Goal: Information Seeking & Learning: Learn about a topic

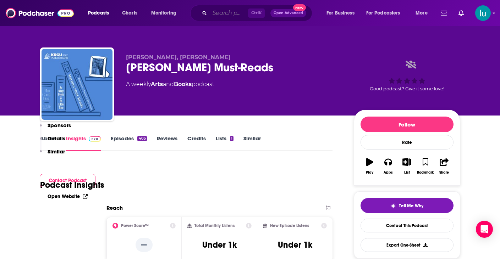
click at [246, 12] on input "Search podcasts, credits, & more..." at bounding box center [229, 12] width 38 height 11
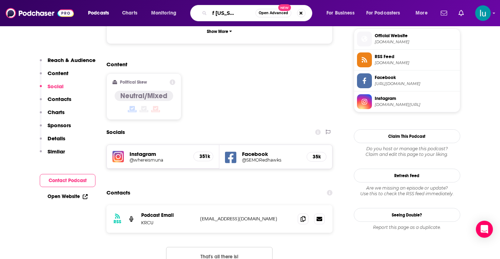
type input "talk of [US_STATE] book club"
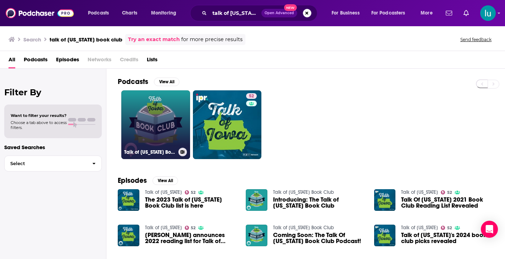
click at [150, 127] on link "Talk of [US_STATE] Book Club" at bounding box center [155, 124] width 69 height 69
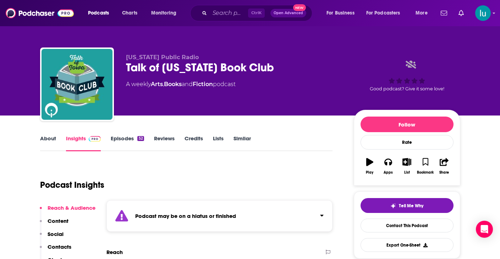
click at [120, 138] on link "Episodes 52" at bounding box center [127, 143] width 33 height 16
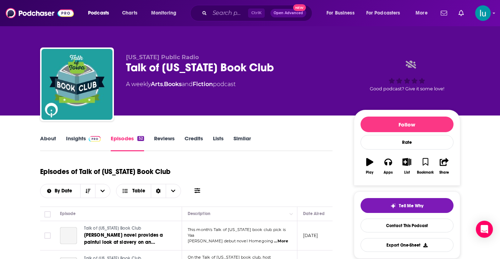
scroll to position [71, 0]
